Goal: Obtain resource: Download file/media

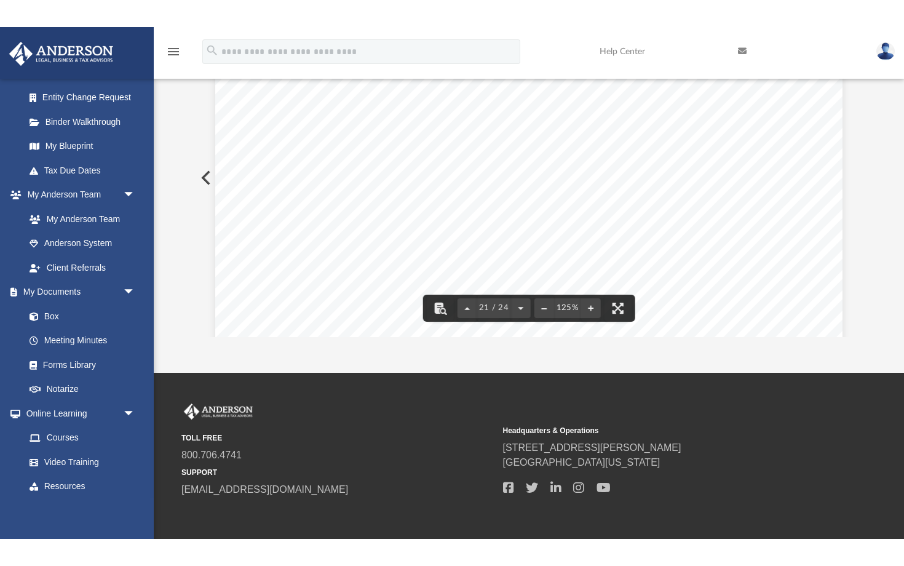
scroll to position [16923, 0]
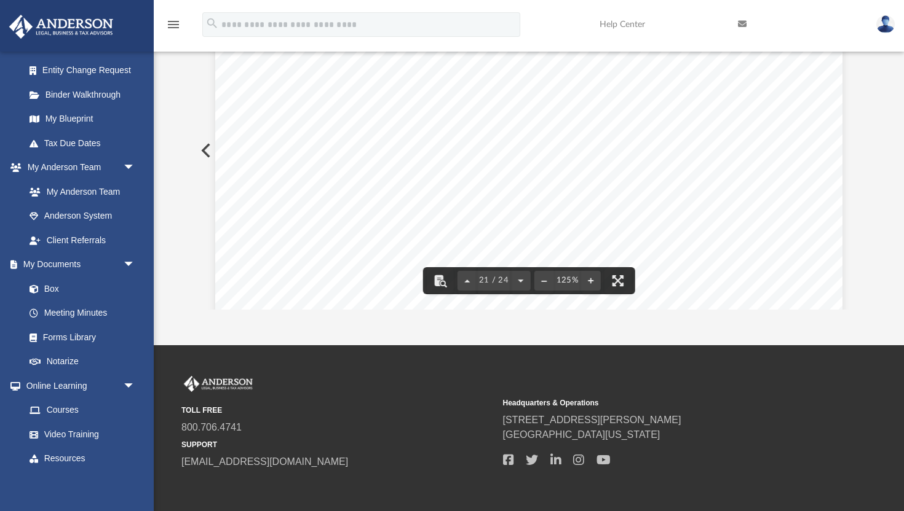
click at [458, 284] on div "REVIEW COPY ~~~~~~~~~~~~~~~~~~~~~~~~~~~~~~~~~~~~~~~~~~~~~~~~~~~~~~~~~~~~~~~~~~~…" at bounding box center [528, 80] width 627 height 811
click at [458, 278] on button "File preview" at bounding box center [617, 280] width 27 height 27
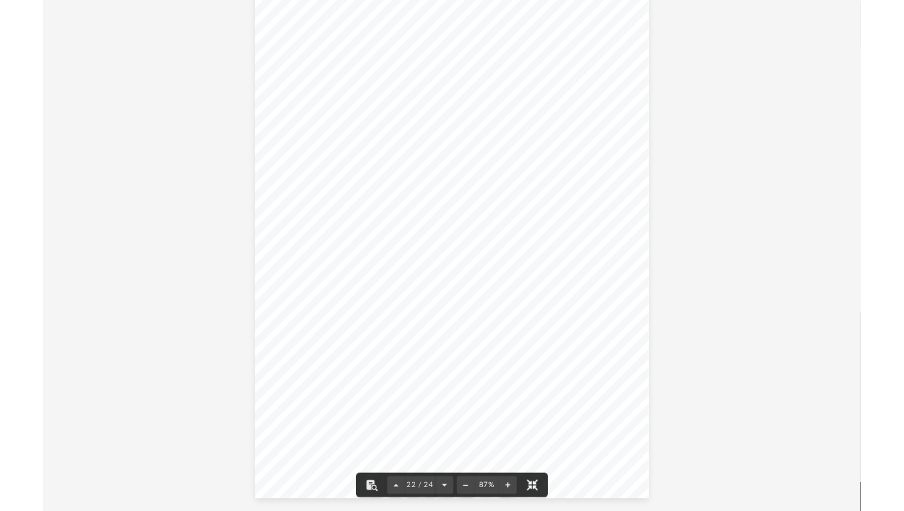
scroll to position [12223, 0]
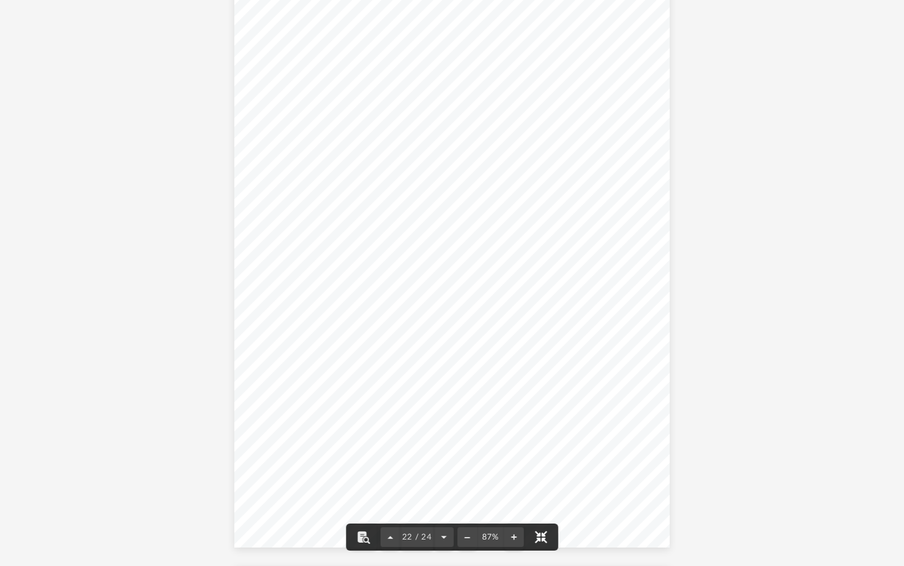
click at [458, 502] on button "File preview" at bounding box center [540, 536] width 27 height 27
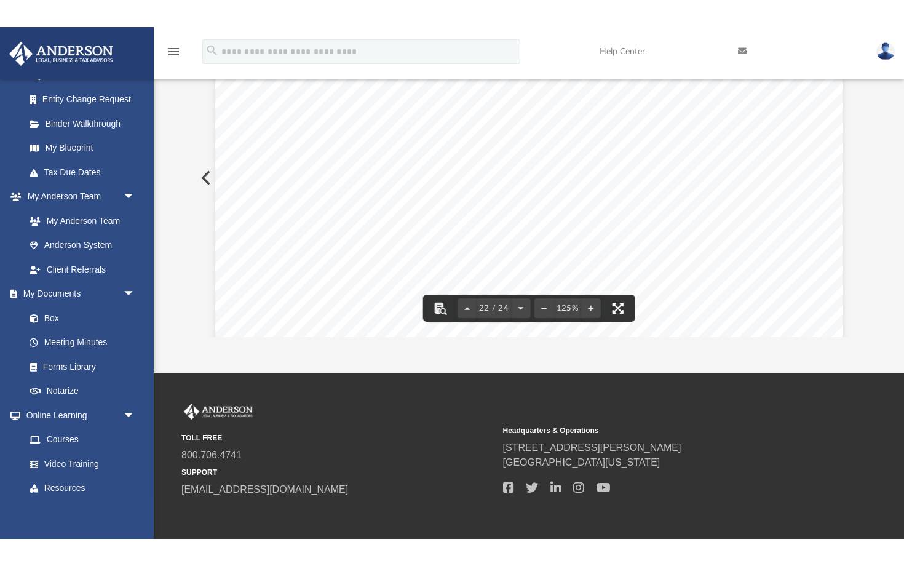
scroll to position [215, 0]
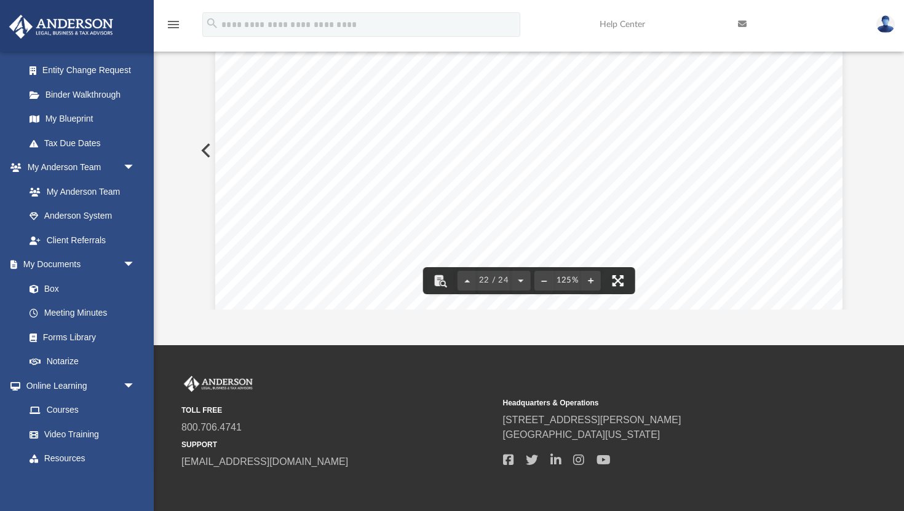
click at [458, 278] on button "File preview" at bounding box center [617, 280] width 27 height 27
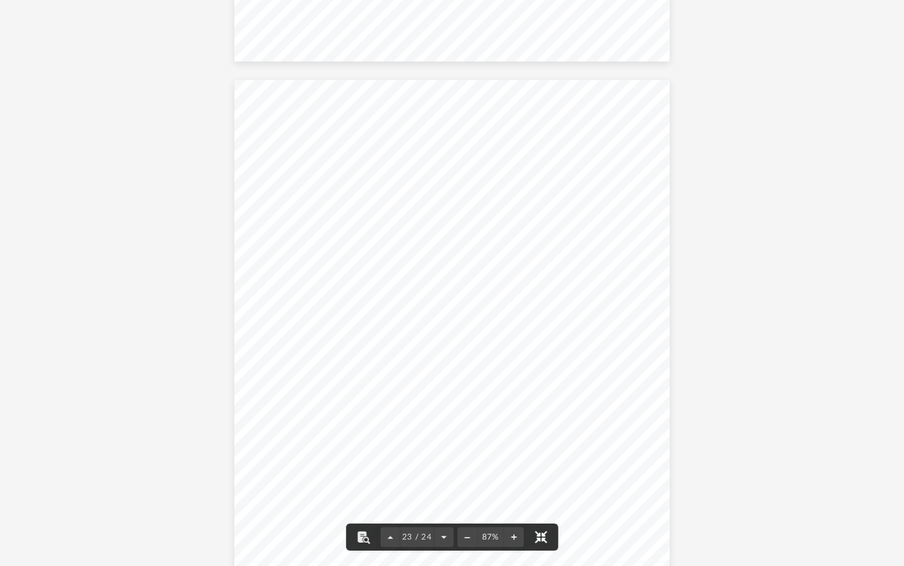
scroll to position [12711, 0]
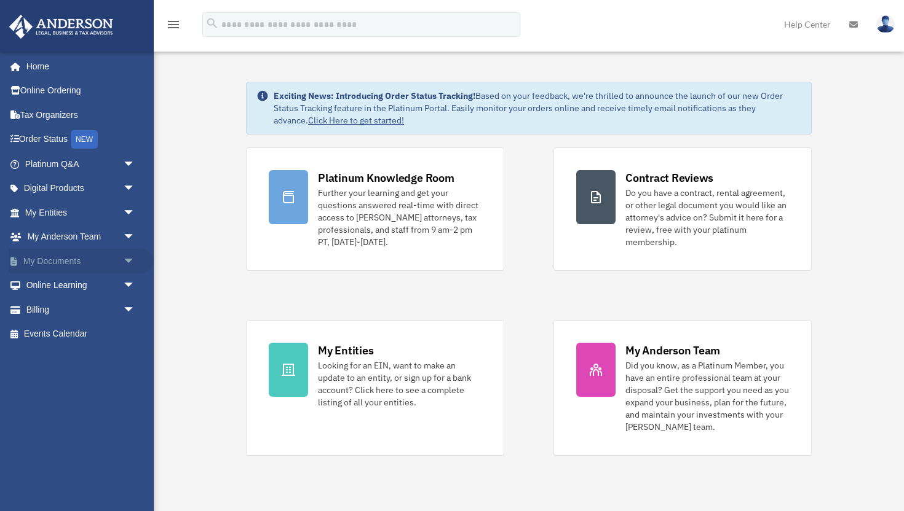
click at [129, 257] on span "arrow_drop_down" at bounding box center [135, 261] width 25 height 25
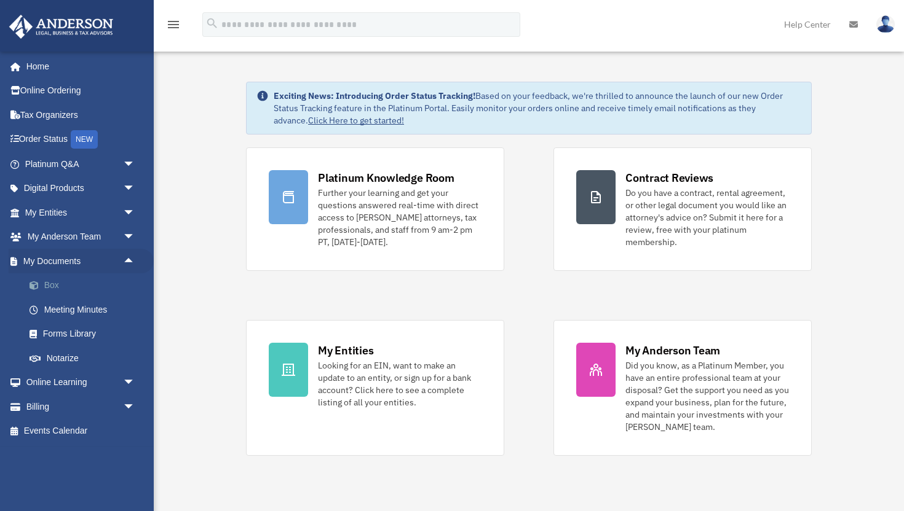
click at [55, 281] on link "Box" at bounding box center [85, 286] width 136 height 25
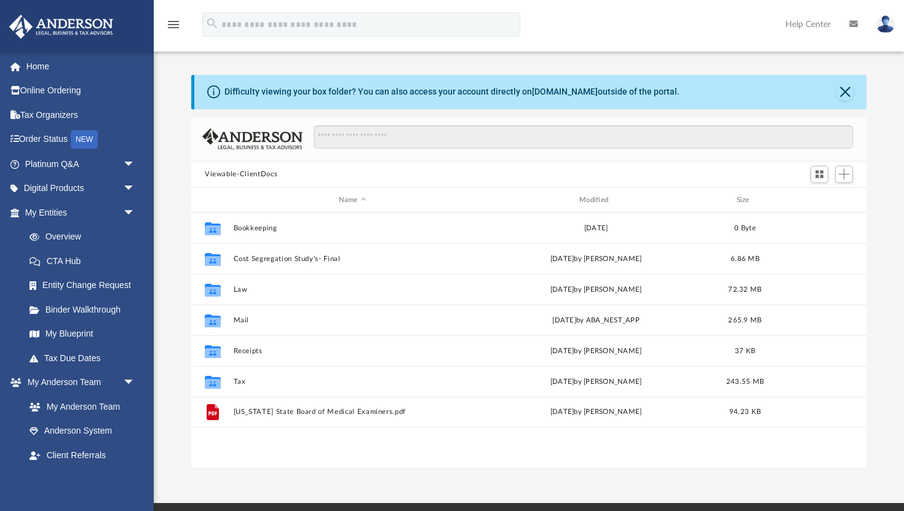
scroll to position [279, 675]
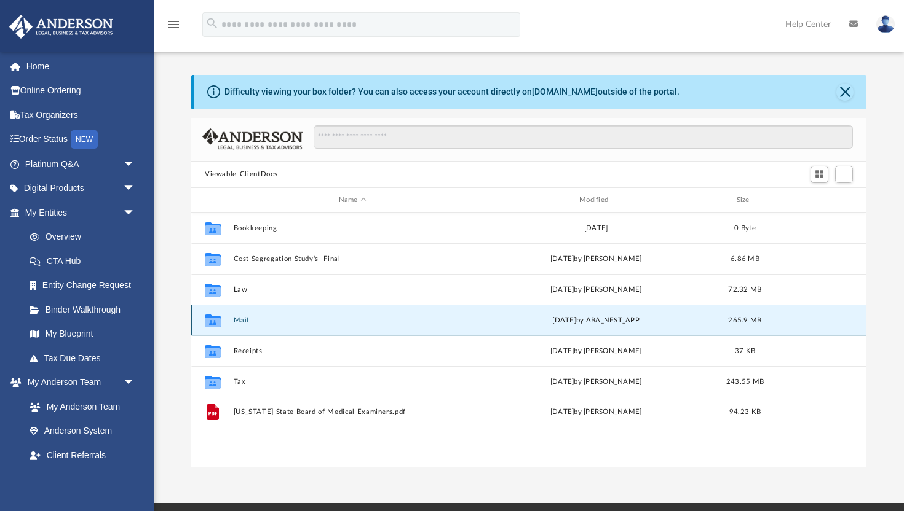
click at [239, 318] on button "Mail" at bounding box center [353, 321] width 238 height 8
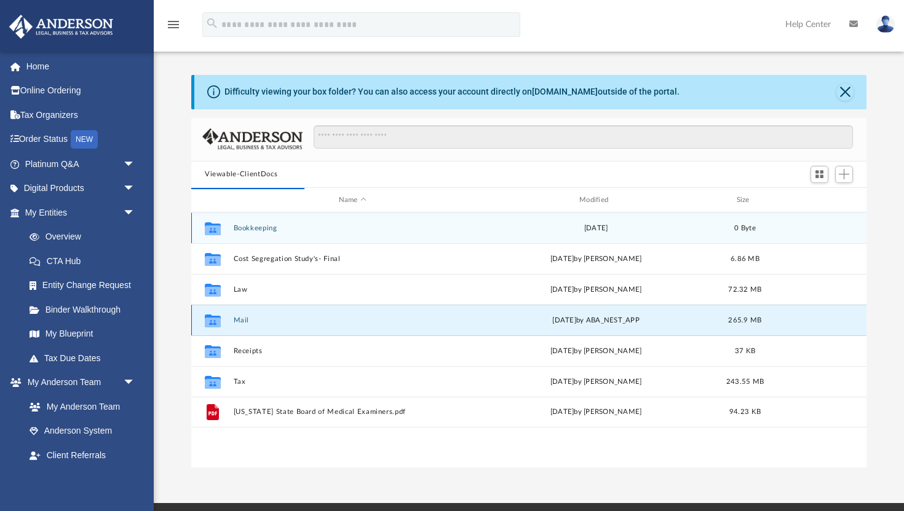
scroll to position [1, 1]
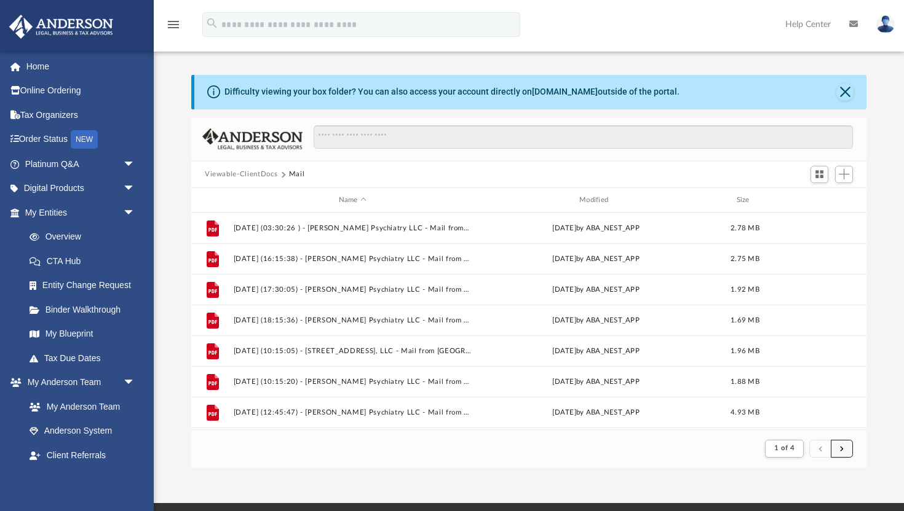
click at [845, 446] on button "submit" at bounding box center [841, 449] width 22 height 18
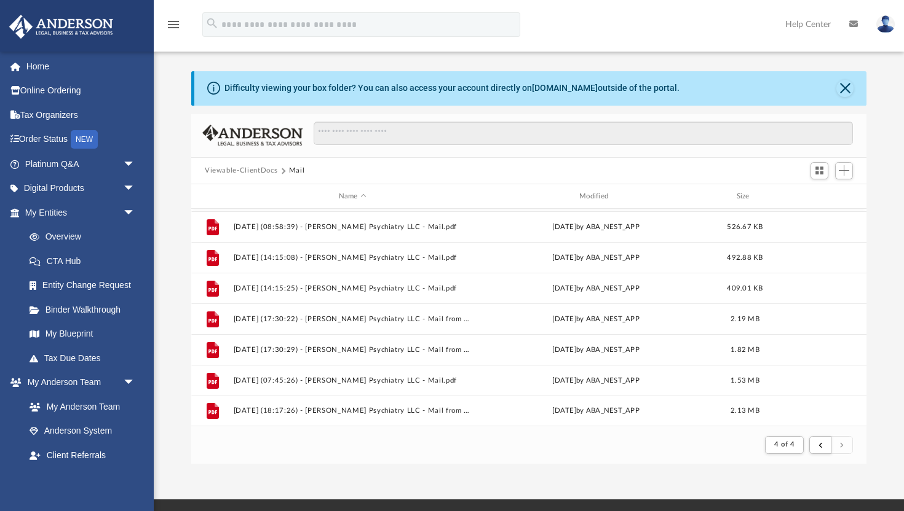
scroll to position [0, 0]
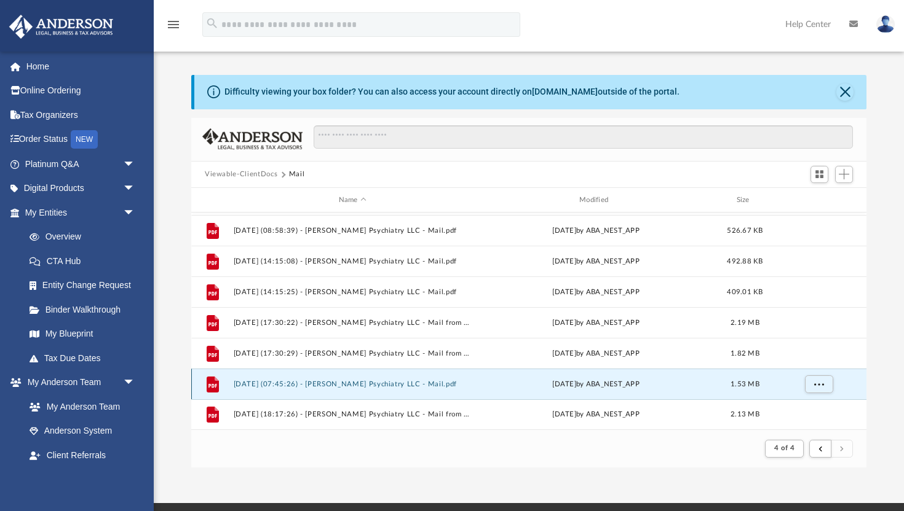
click at [387, 380] on button "[DATE] (07:45:26) - [PERSON_NAME] Psychiatry LLC - Mail.pdf" at bounding box center [353, 384] width 238 height 8
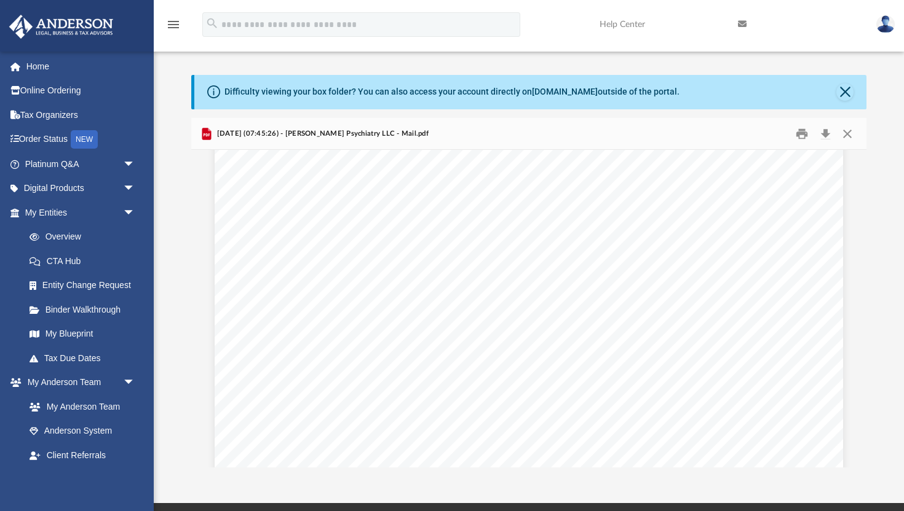
scroll to position [4596, 0]
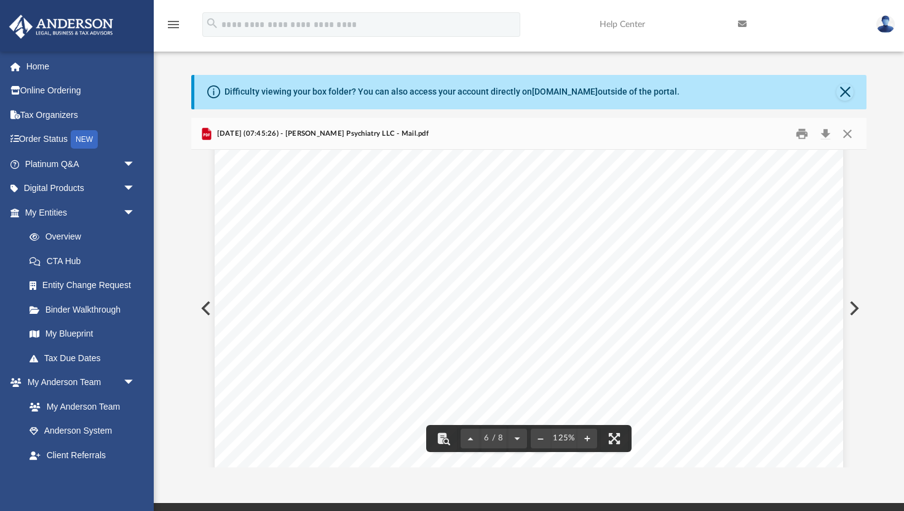
click at [428, 176] on div "Page 6" at bounding box center [529, 102] width 628 height 809
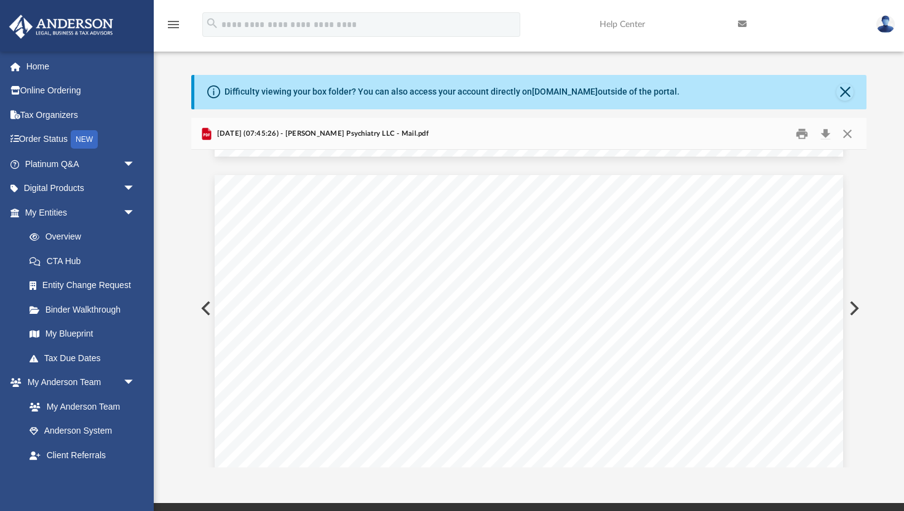
click at [424, 228] on div "Page 4" at bounding box center [529, 306] width 628 height 809
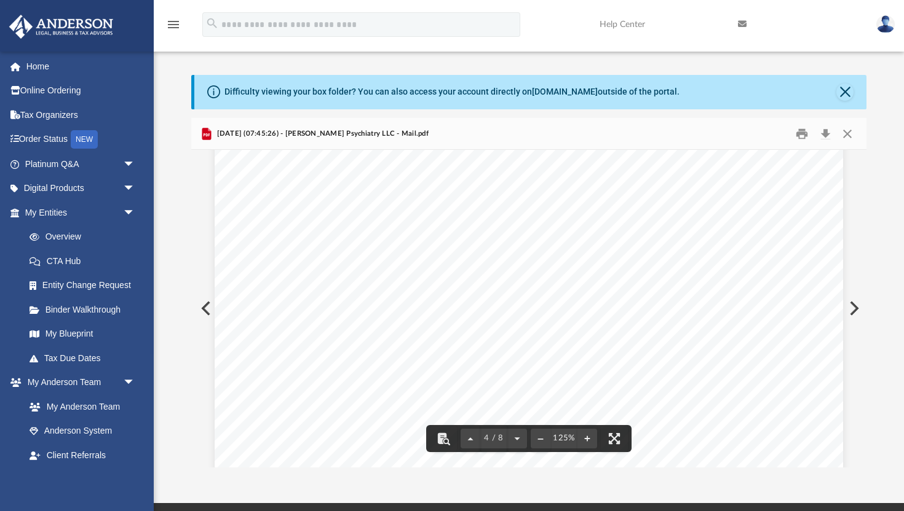
click at [851, 314] on button "Preview" at bounding box center [852, 308] width 27 height 34
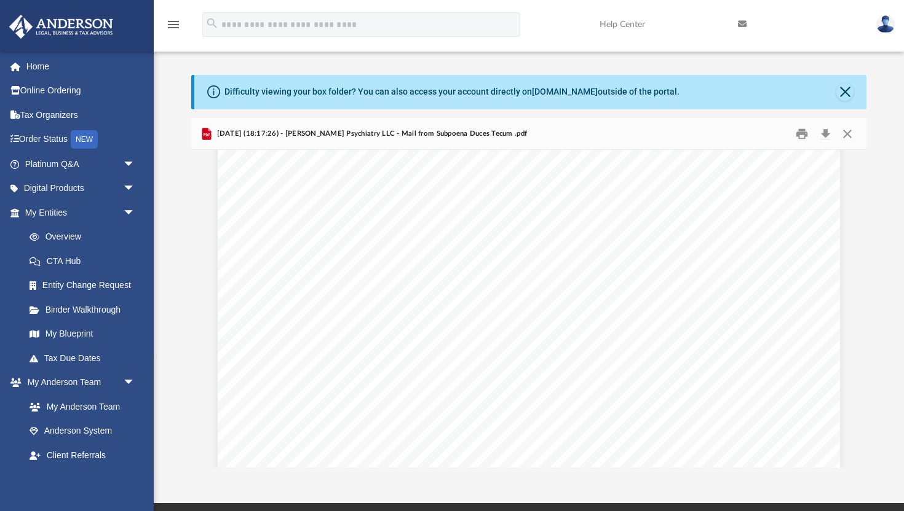
scroll to position [1196, 0]
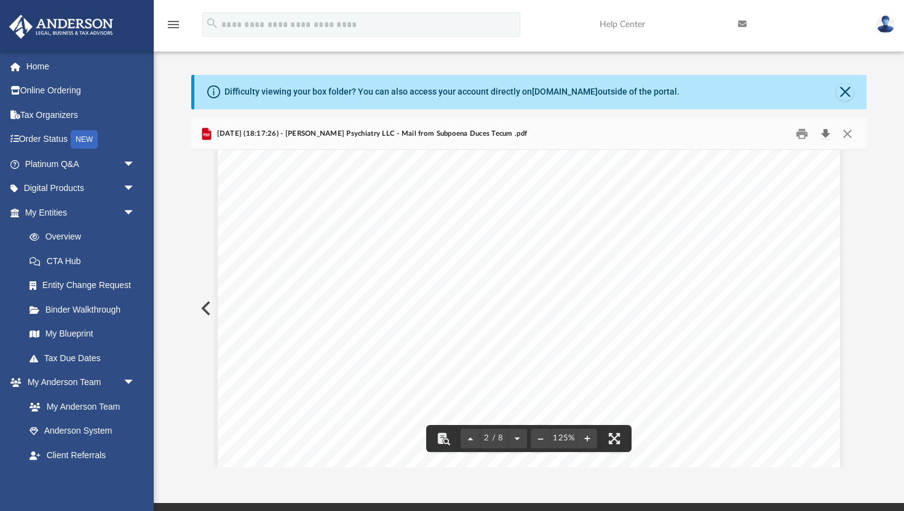
click at [822, 132] on button "Download" at bounding box center [825, 133] width 22 height 19
click at [207, 308] on button "Preview" at bounding box center [204, 308] width 27 height 34
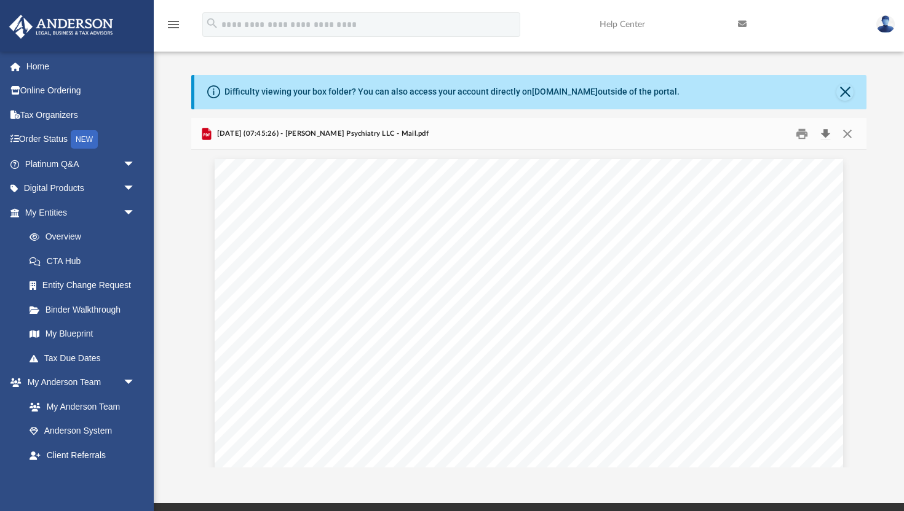
click at [823, 133] on button "Download" at bounding box center [825, 133] width 22 height 19
click at [842, 95] on button "Close" at bounding box center [844, 92] width 17 height 17
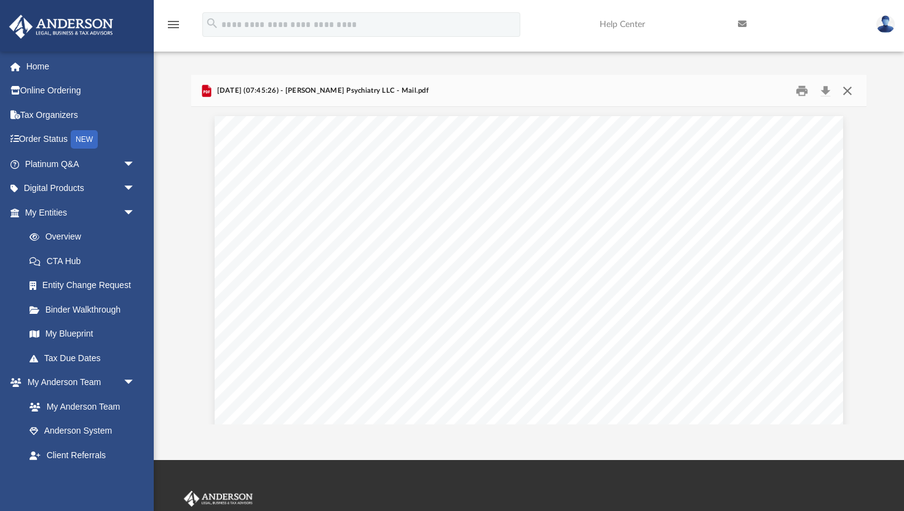
click at [844, 90] on button "Close" at bounding box center [847, 90] width 22 height 19
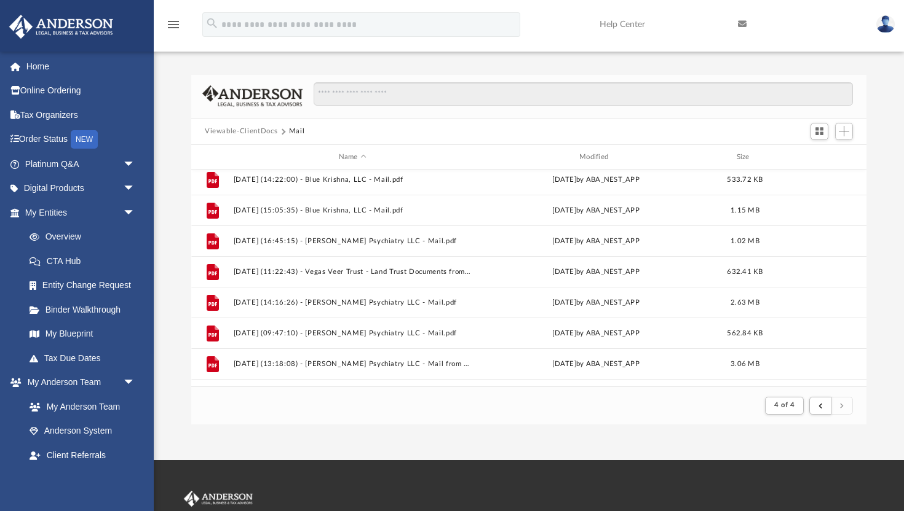
scroll to position [527, 0]
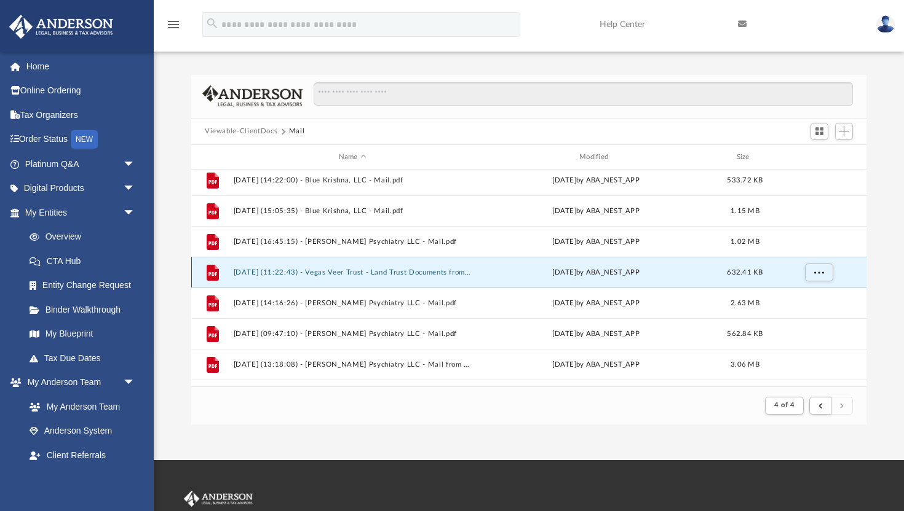
click at [394, 269] on button "[DATE] (11:22:43) - Vegas Veer Trust - Land Trust Documents from J. [PERSON_NAM…" at bounding box center [353, 273] width 238 height 8
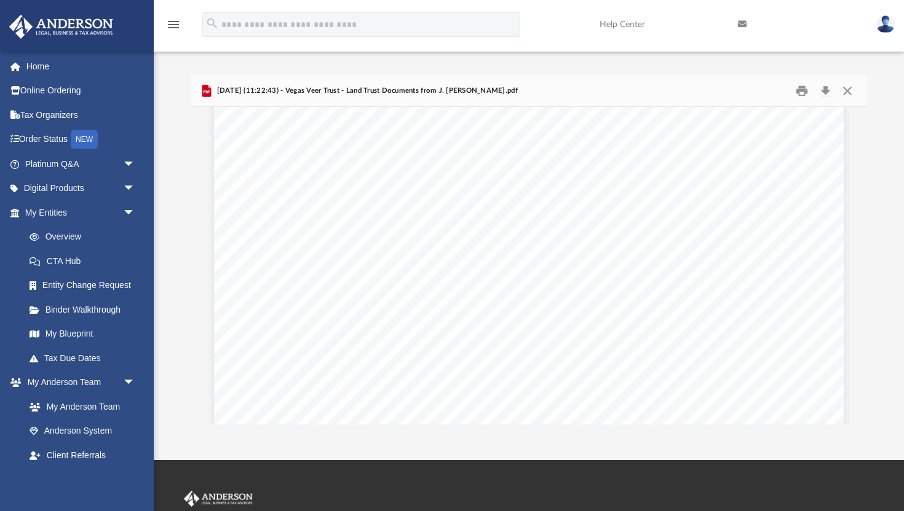
scroll to position [136, 0]
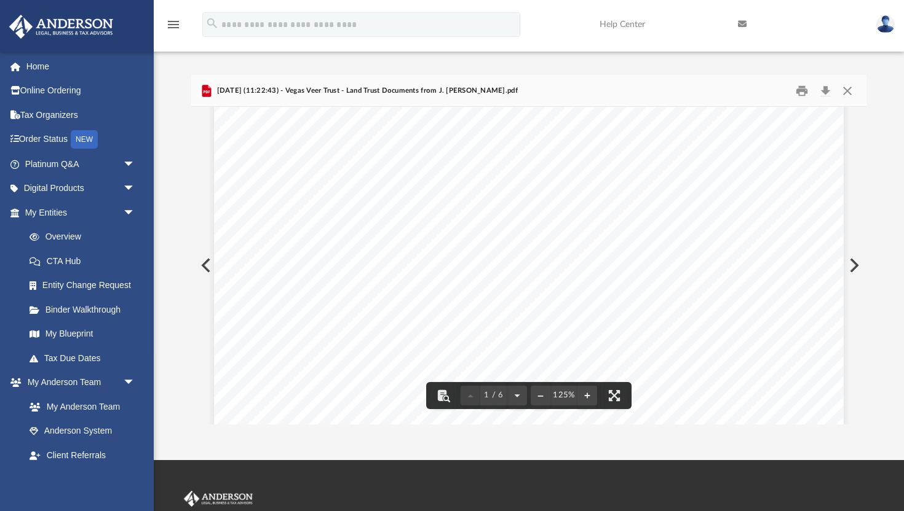
drag, startPoint x: 344, startPoint y: 264, endPoint x: 412, endPoint y: 261, distance: 68.3
click at [412, 261] on div "Page 1" at bounding box center [528, 385] width 629 height 811
